Goal: Book appointment/travel/reservation

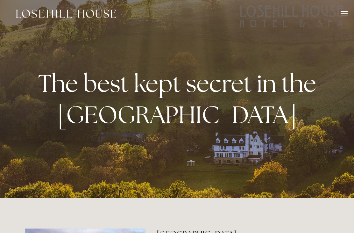
click at [348, 22] on header "Rooms Rooms Your Stay Book a stay Offers Spa" at bounding box center [177, 13] width 354 height 27
click at [347, 11] on div "Rooms Rooms Your Stay Book a stay Offers Spa About" at bounding box center [176, 13] width 341 height 27
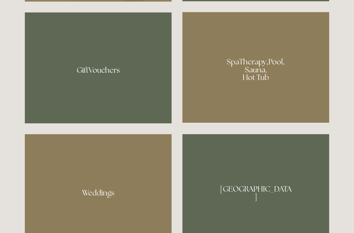
scroll to position [496, 0]
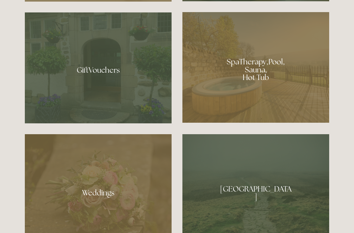
click at [257, 88] on div at bounding box center [255, 67] width 147 height 110
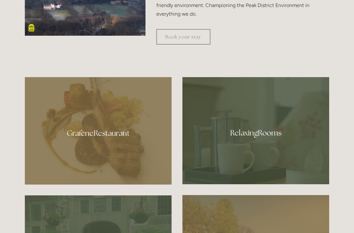
scroll to position [313, 0]
click at [256, 152] on div at bounding box center [255, 130] width 147 height 107
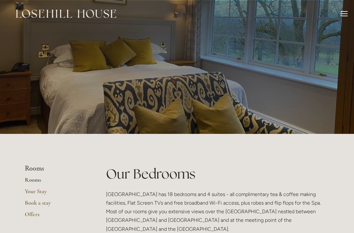
click at [49, 204] on link "Book a stay" at bounding box center [55, 204] width 61 height 11
